Goal: Task Accomplishment & Management: Manage account settings

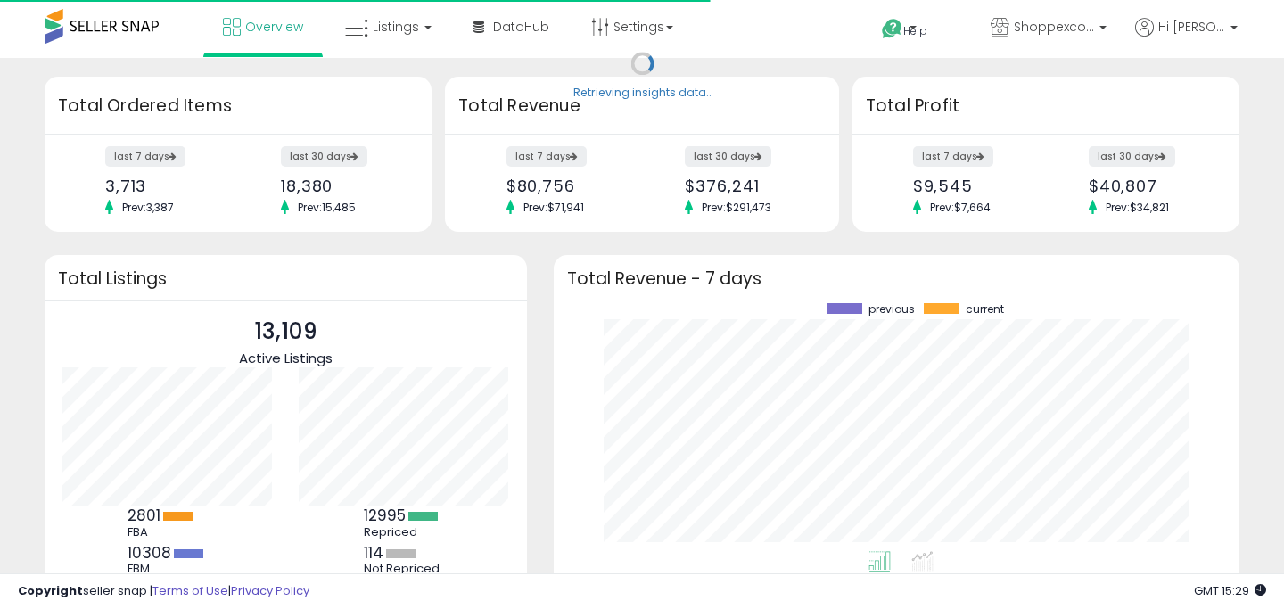
scroll to position [248, 650]
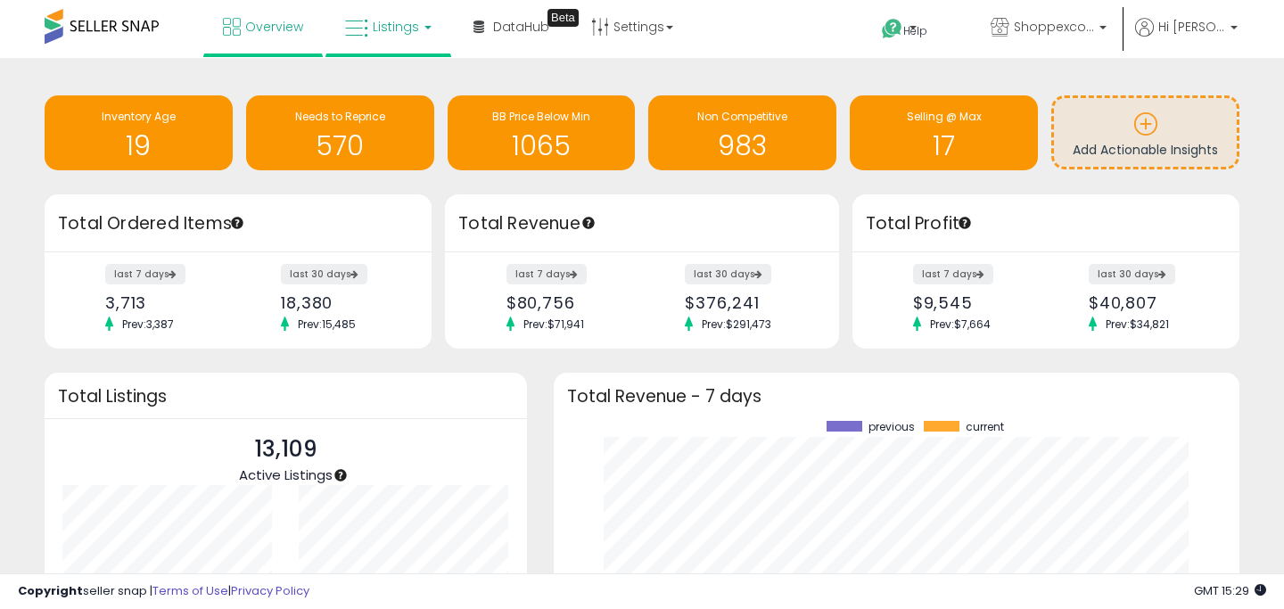
click at [367, 23] on icon at bounding box center [356, 28] width 23 height 23
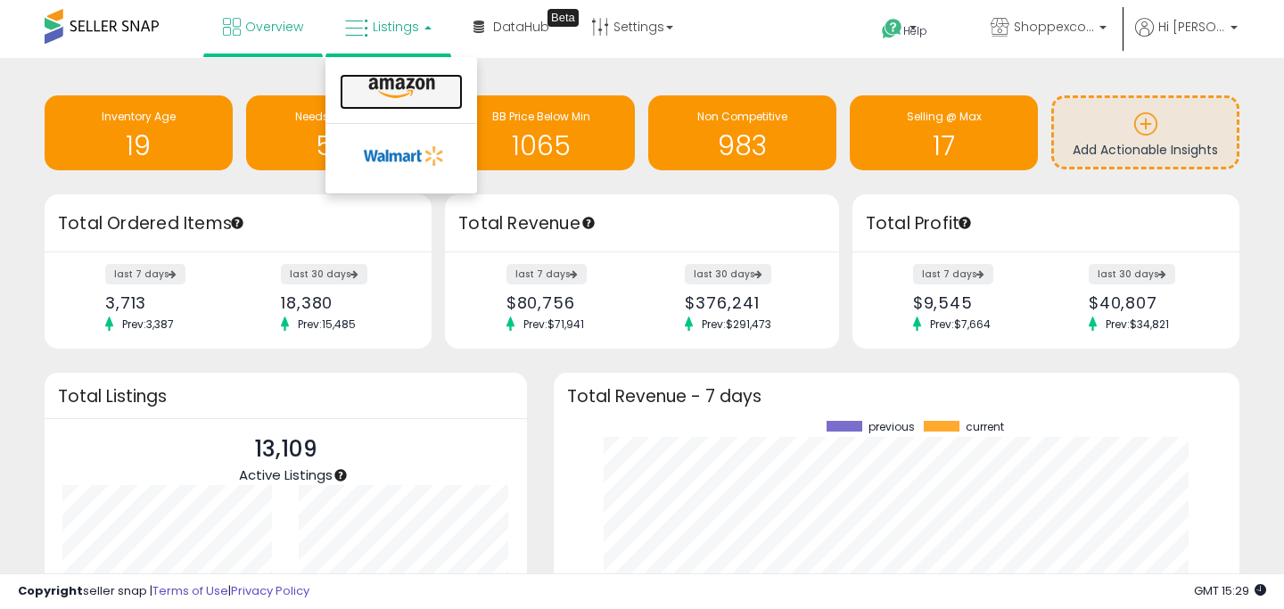
click at [388, 95] on icon at bounding box center [402, 88] width 78 height 23
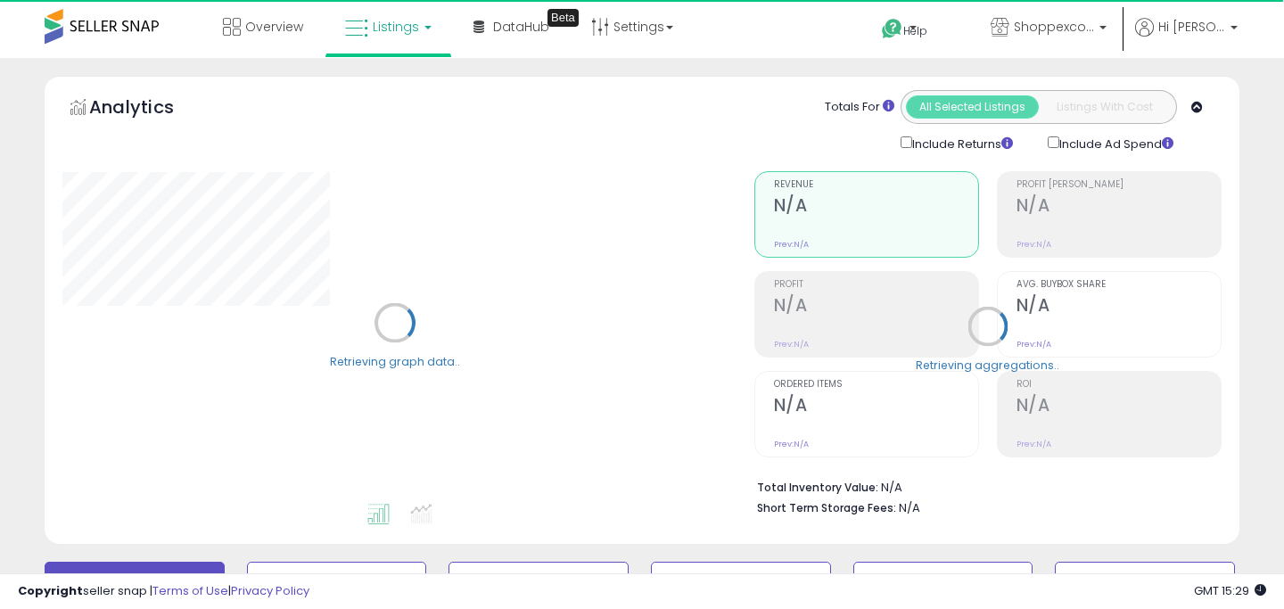
scroll to position [265, 0]
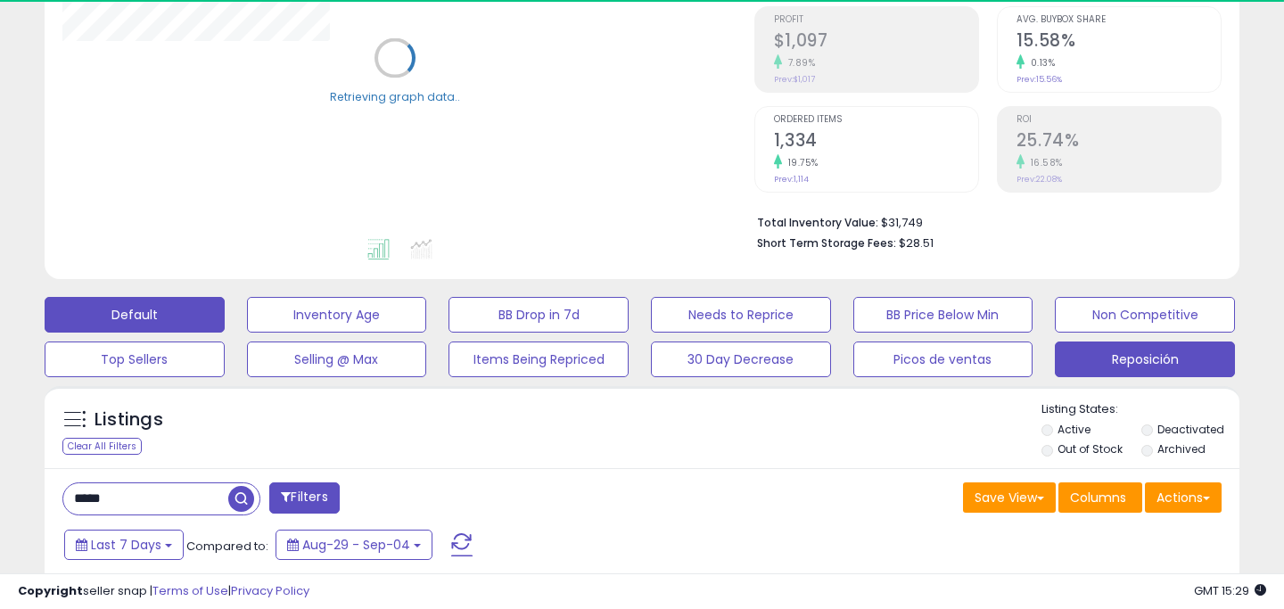
click at [1128, 360] on button "Reposición" at bounding box center [1145, 360] width 180 height 36
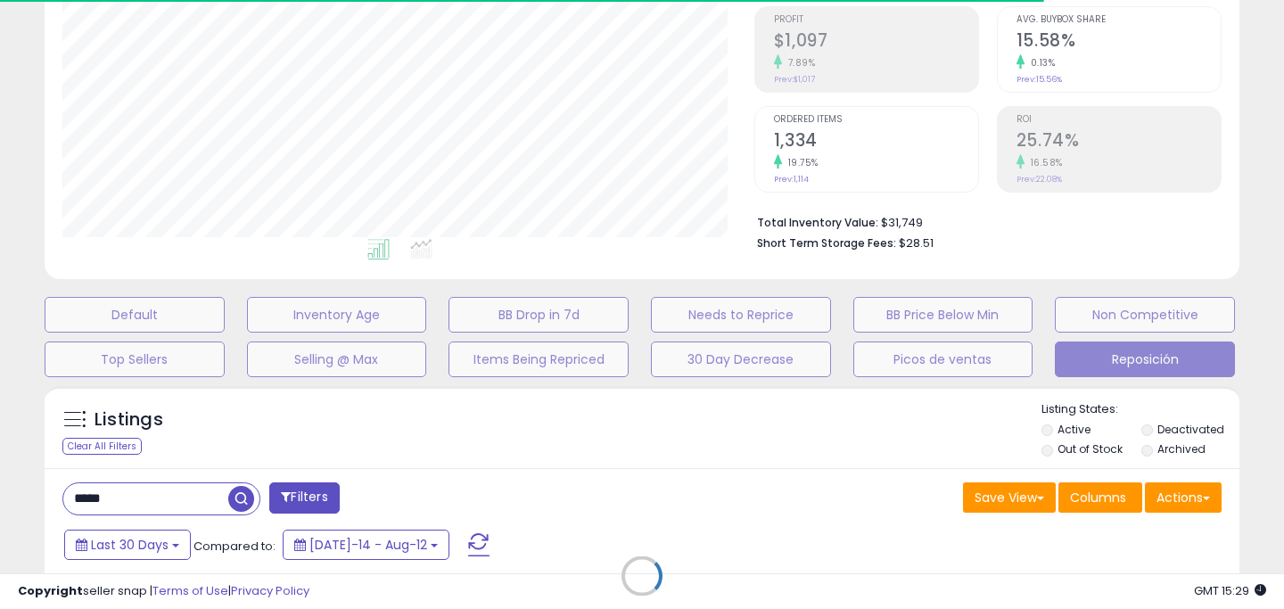
scroll to position [366, 692]
type input "******"
select select "**"
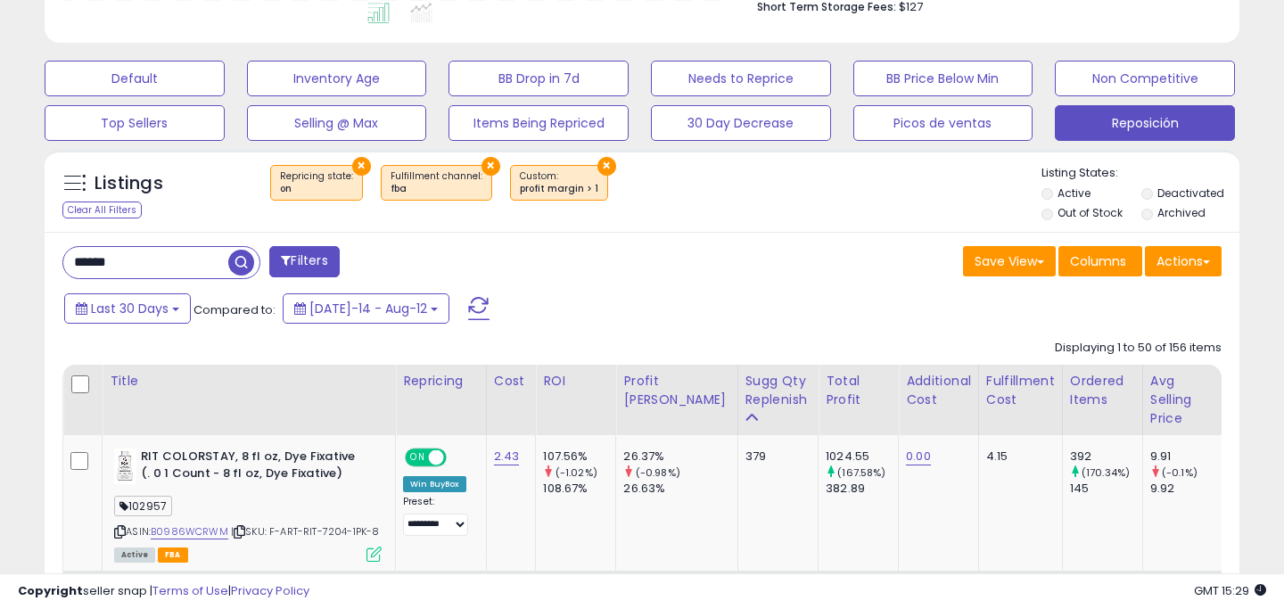
scroll to position [505, 0]
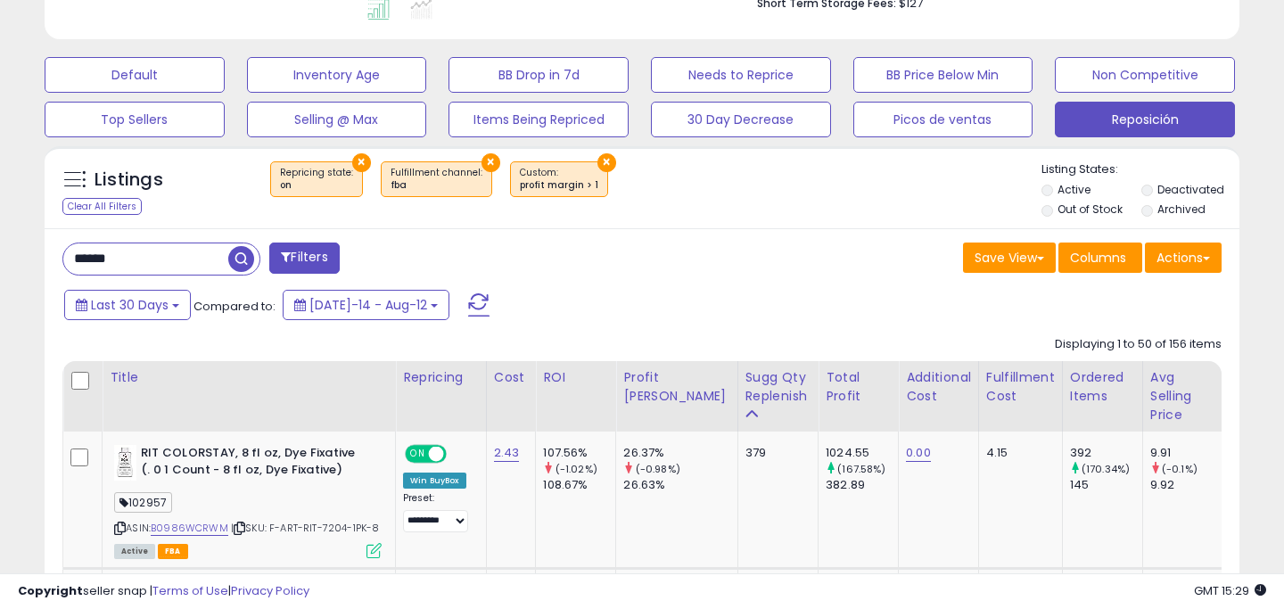
click at [356, 162] on button "×" at bounding box center [361, 162] width 19 height 19
click at [374, 163] on button "×" at bounding box center [380, 162] width 19 height 19
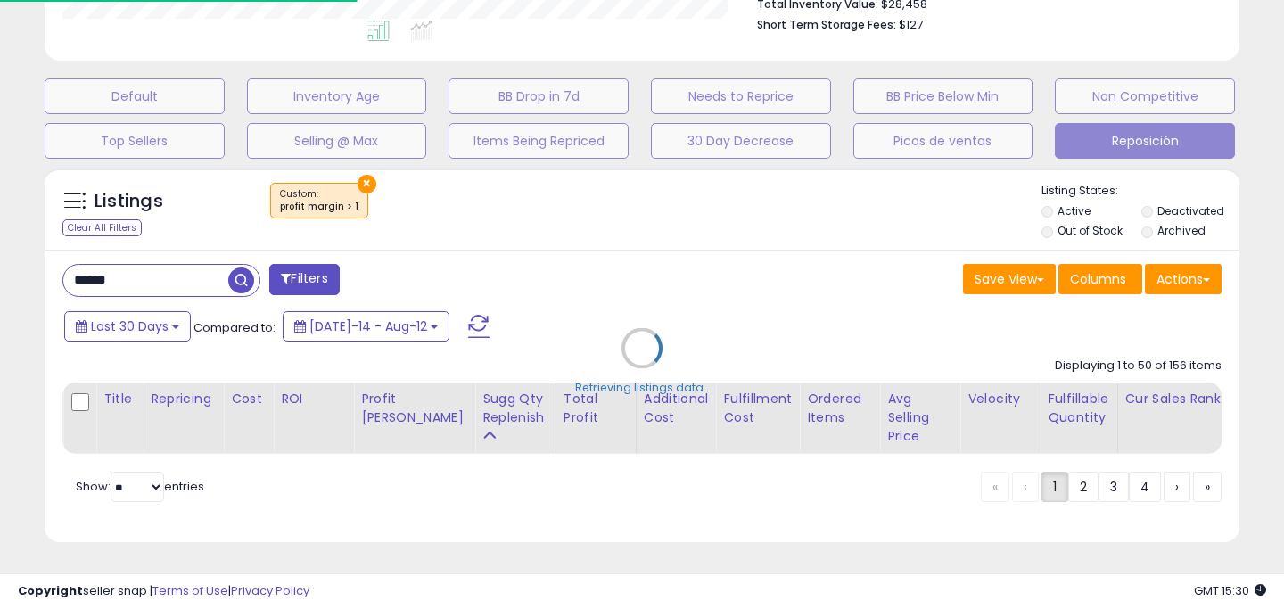
scroll to position [366, 692]
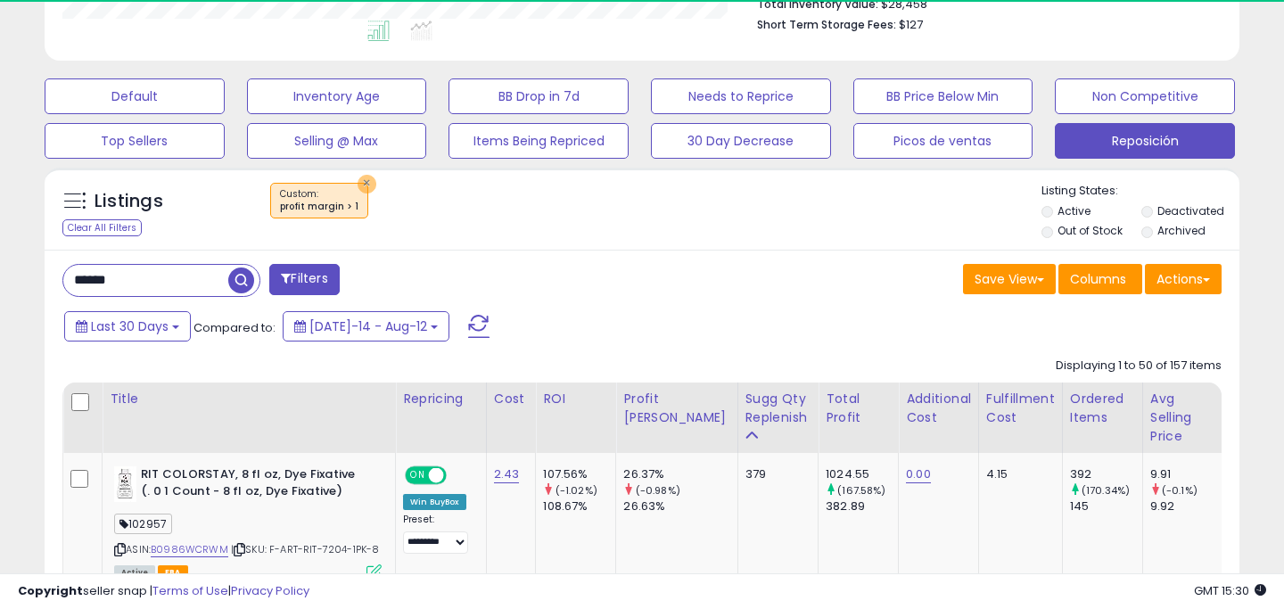
click at [362, 183] on button "×" at bounding box center [367, 184] width 19 height 19
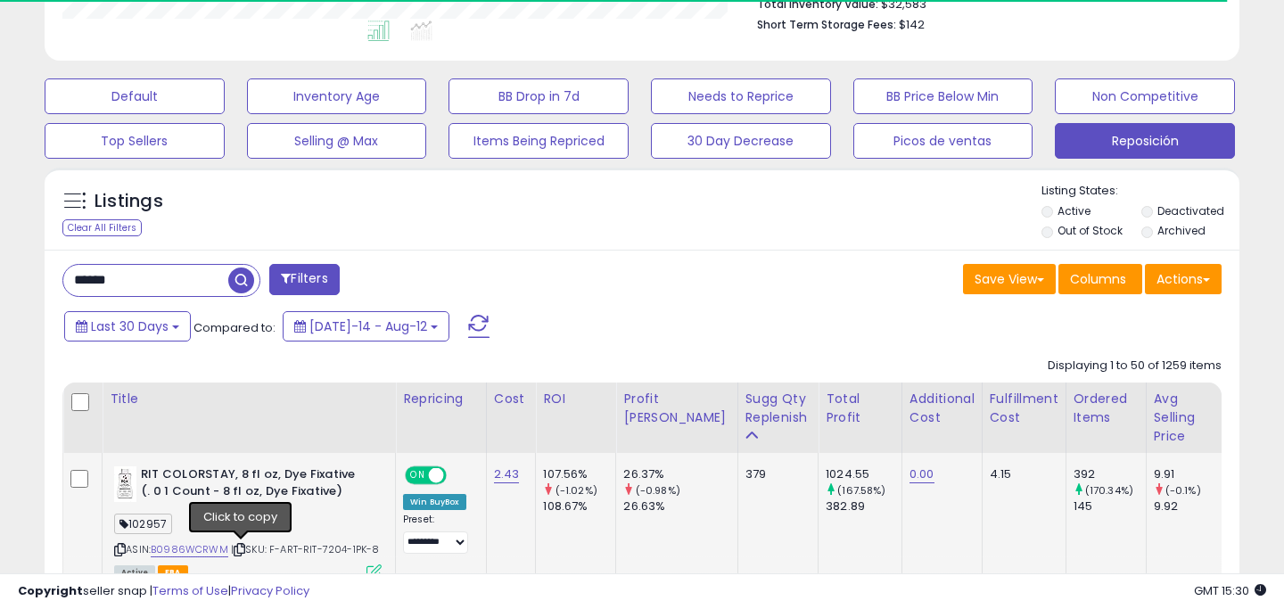
click at [243, 545] on icon at bounding box center [240, 550] width 12 height 10
